Goal: Find specific page/section: Find specific page/section

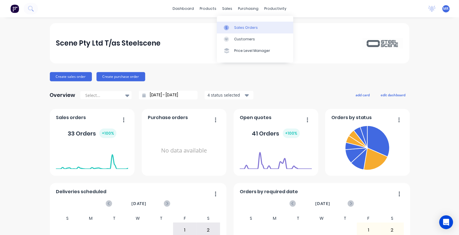
drag, startPoint x: 236, startPoint y: 25, endPoint x: 240, endPoint y: 29, distance: 5.5
click at [236, 25] on div "Sales Orders" at bounding box center [246, 27] width 24 height 5
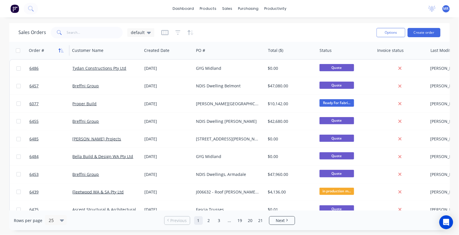
click at [59, 48] on icon "button" at bounding box center [60, 50] width 2 height 4
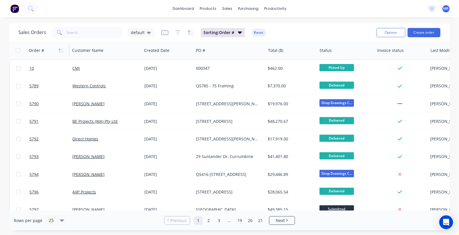
click at [59, 48] on icon "button" at bounding box center [60, 50] width 2 height 4
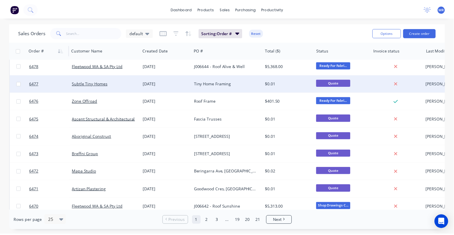
scroll to position [144, 0]
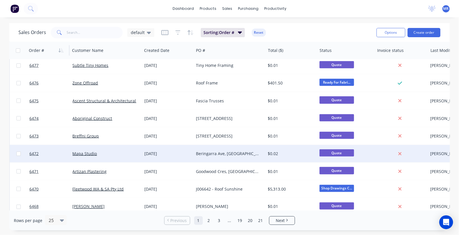
click at [216, 152] on div "Beringarra Ave, [GEOGRAPHIC_DATA]" at bounding box center [228, 154] width 64 height 6
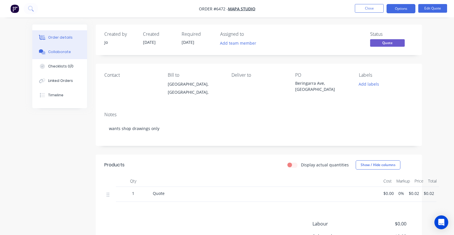
drag, startPoint x: 54, startPoint y: 50, endPoint x: 65, endPoint y: 57, distance: 13.1
click at [55, 51] on div "Collaborate" at bounding box center [59, 51] width 23 height 5
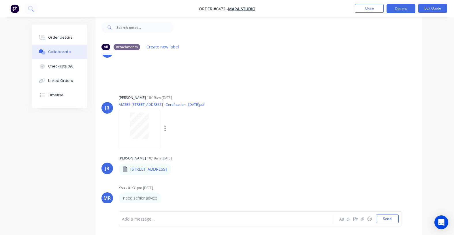
scroll to position [27, 0]
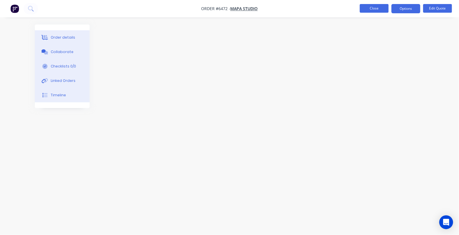
click at [379, 5] on button "Close" at bounding box center [374, 8] width 29 height 9
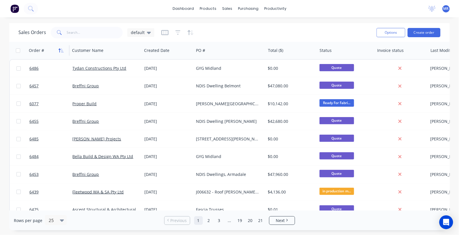
click at [62, 52] on icon "button" at bounding box center [62, 50] width 3 height 4
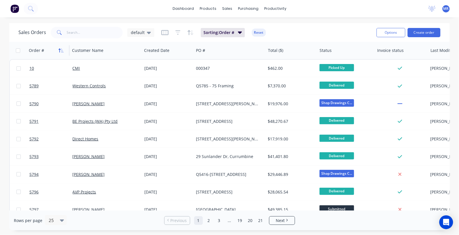
click at [62, 51] on icon "button" at bounding box center [60, 50] width 5 height 5
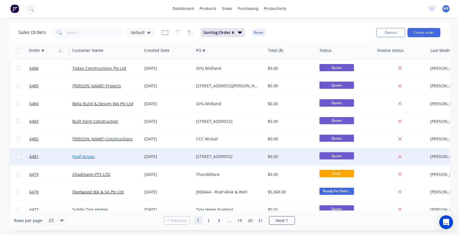
click at [88, 156] on link "Roof Ninjas" at bounding box center [84, 156] width 22 height 5
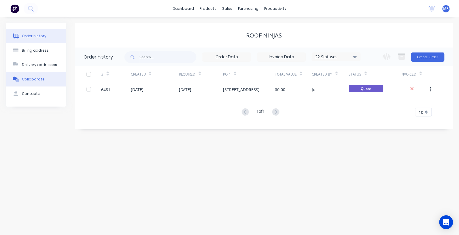
click at [33, 77] on div "Collaborate" at bounding box center [33, 79] width 23 height 5
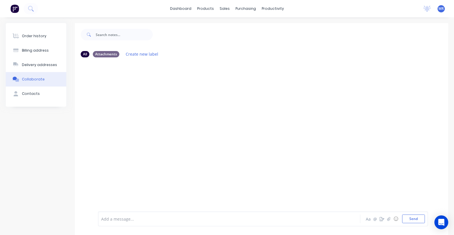
drag, startPoint x: 447, startPoint y: 90, endPoint x: 443, endPoint y: 91, distance: 4.2
click at [445, 90] on div at bounding box center [261, 136] width 373 height 148
click at [37, 82] on button "Collaborate" at bounding box center [36, 79] width 61 height 14
